Goal: Task Accomplishment & Management: Use online tool/utility

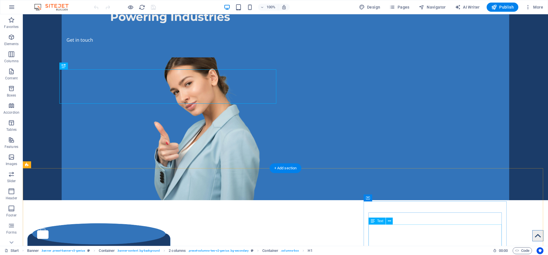
scroll to position [87, 0]
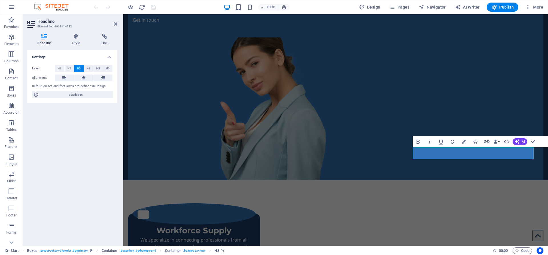
click at [113, 24] on header "Headline Element #ed-1003114732" at bounding box center [72, 21] width 90 height 15
click at [116, 23] on icon at bounding box center [115, 24] width 3 height 5
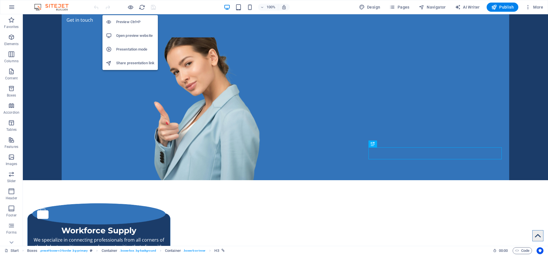
click at [137, 38] on h6 "Open preview website" at bounding box center [135, 35] width 38 height 7
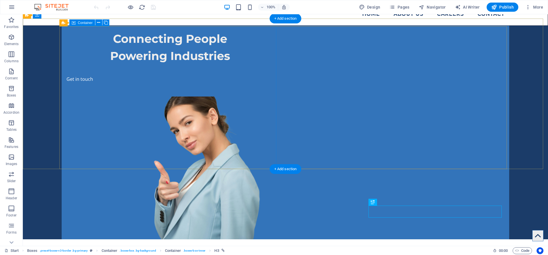
scroll to position [21, 0]
